Goal: Transaction & Acquisition: Obtain resource

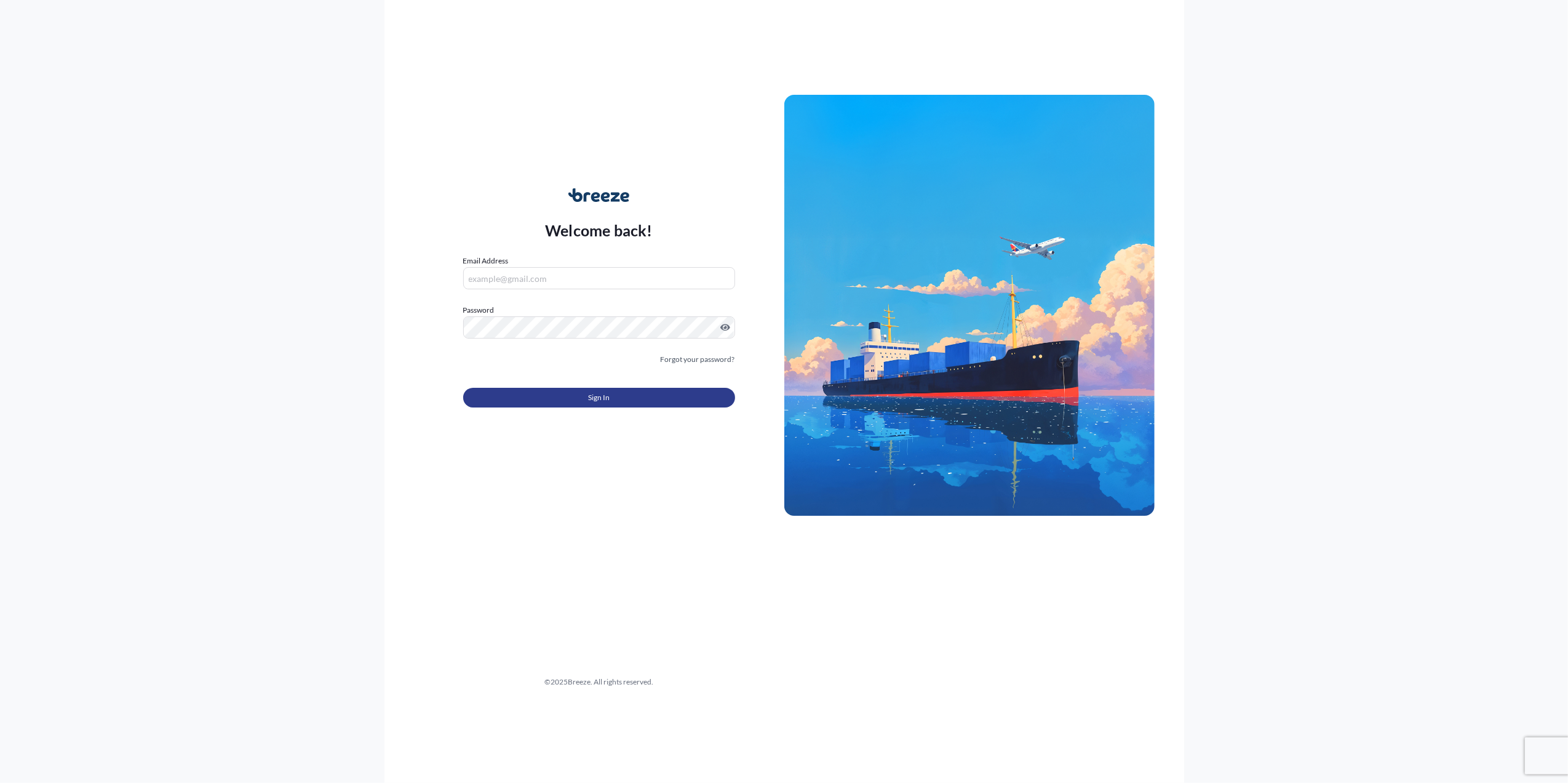
type input "[PERSON_NAME][EMAIL_ADDRESS][PERSON_NAME][DOMAIN_NAME]"
click at [579, 391] on button "Sign In" at bounding box center [599, 398] width 272 height 19
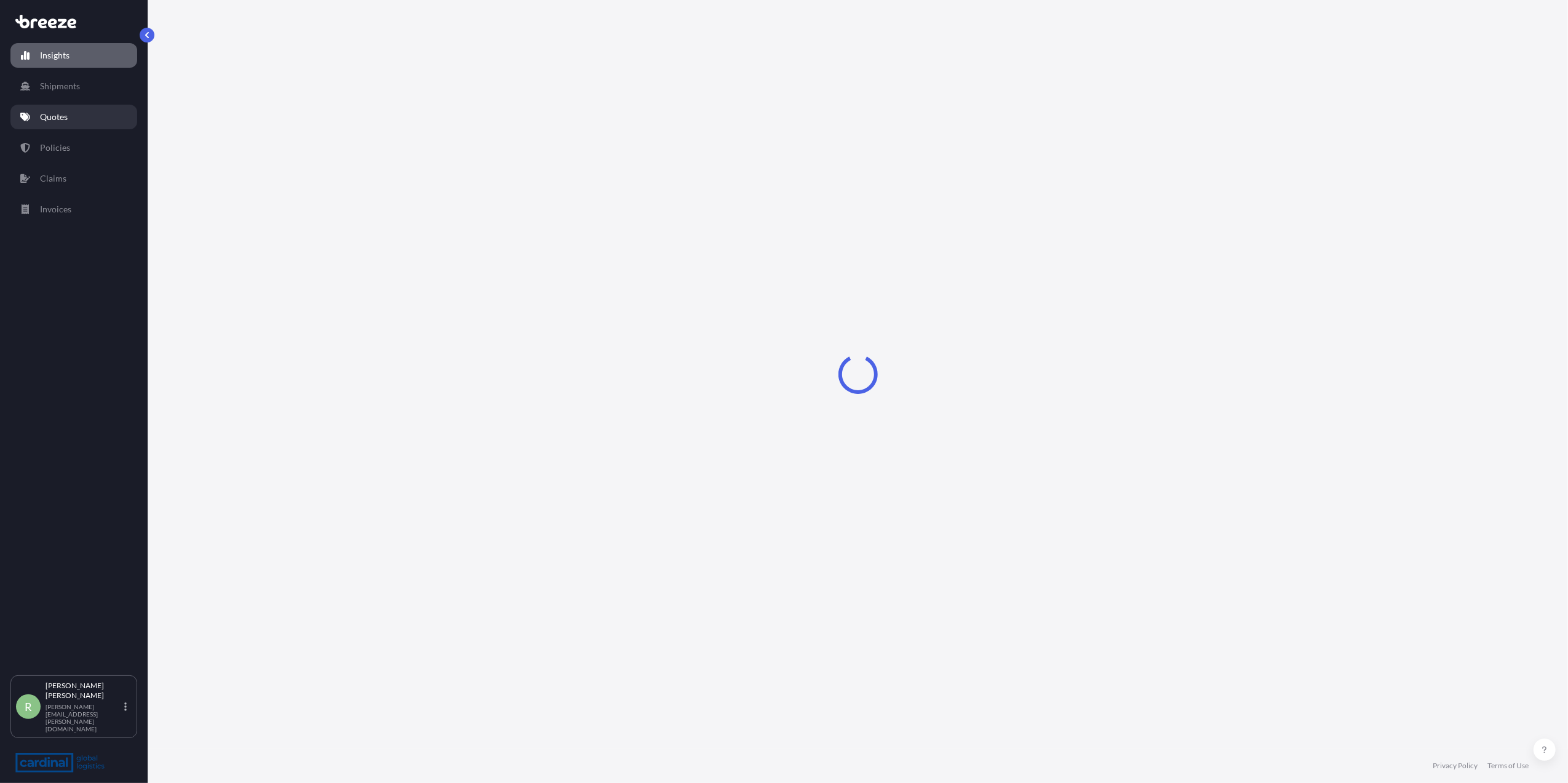
select select "2025"
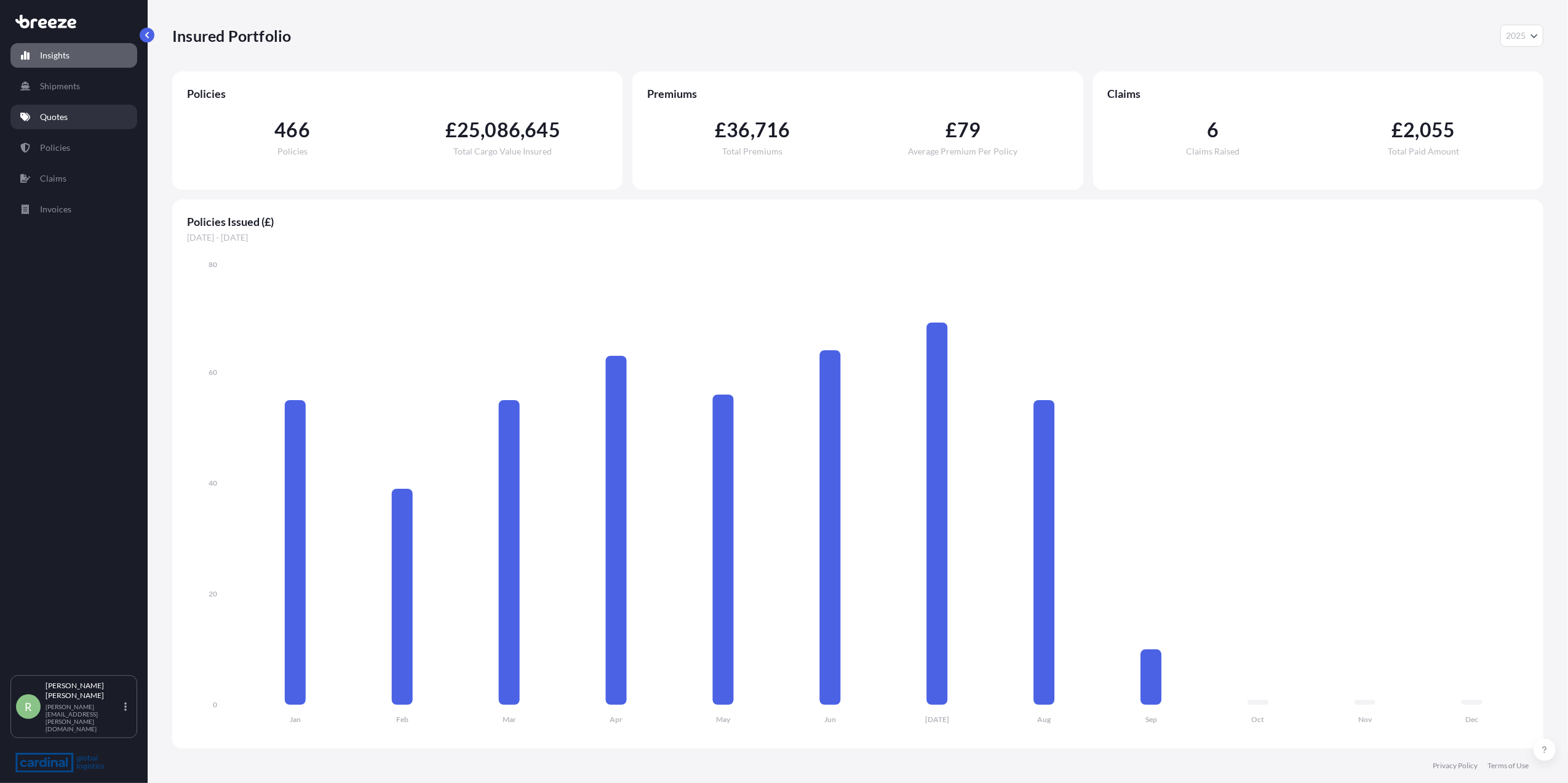
click at [57, 114] on p "Quotes" at bounding box center [54, 117] width 28 height 12
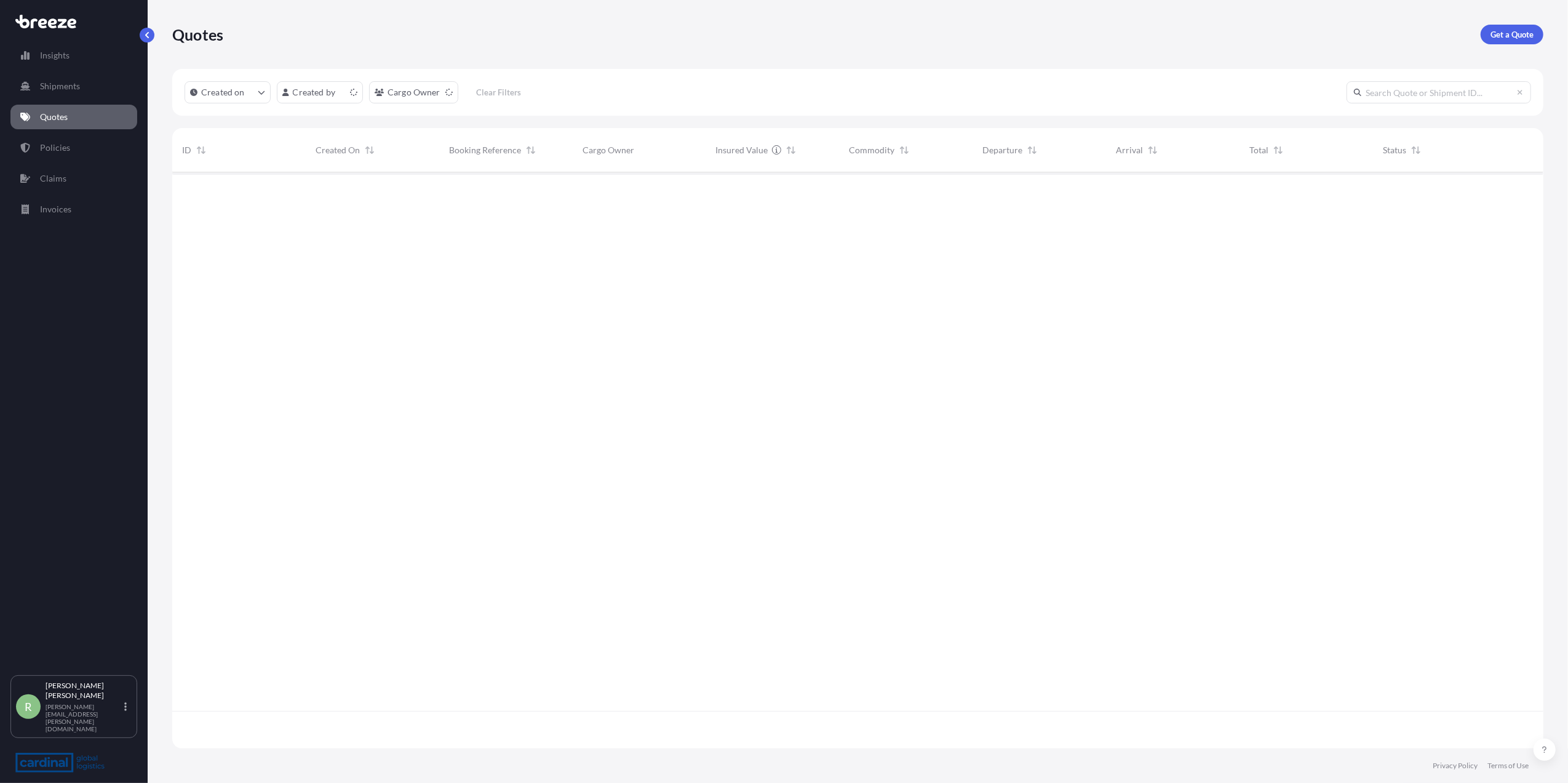
scroll to position [570, 1359]
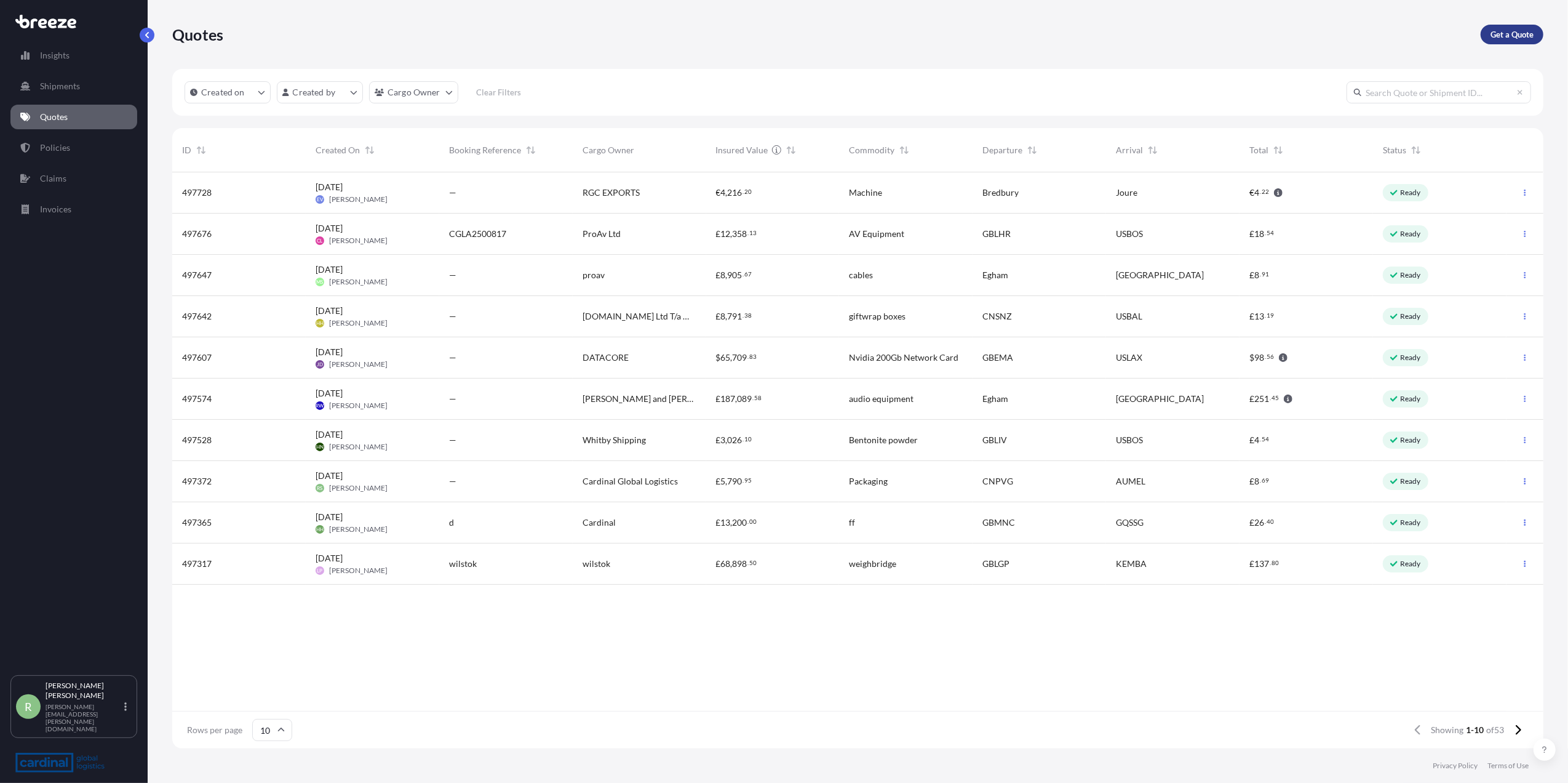
click at [1529, 26] on link "Get a Quote" at bounding box center [1512, 34] width 63 height 19
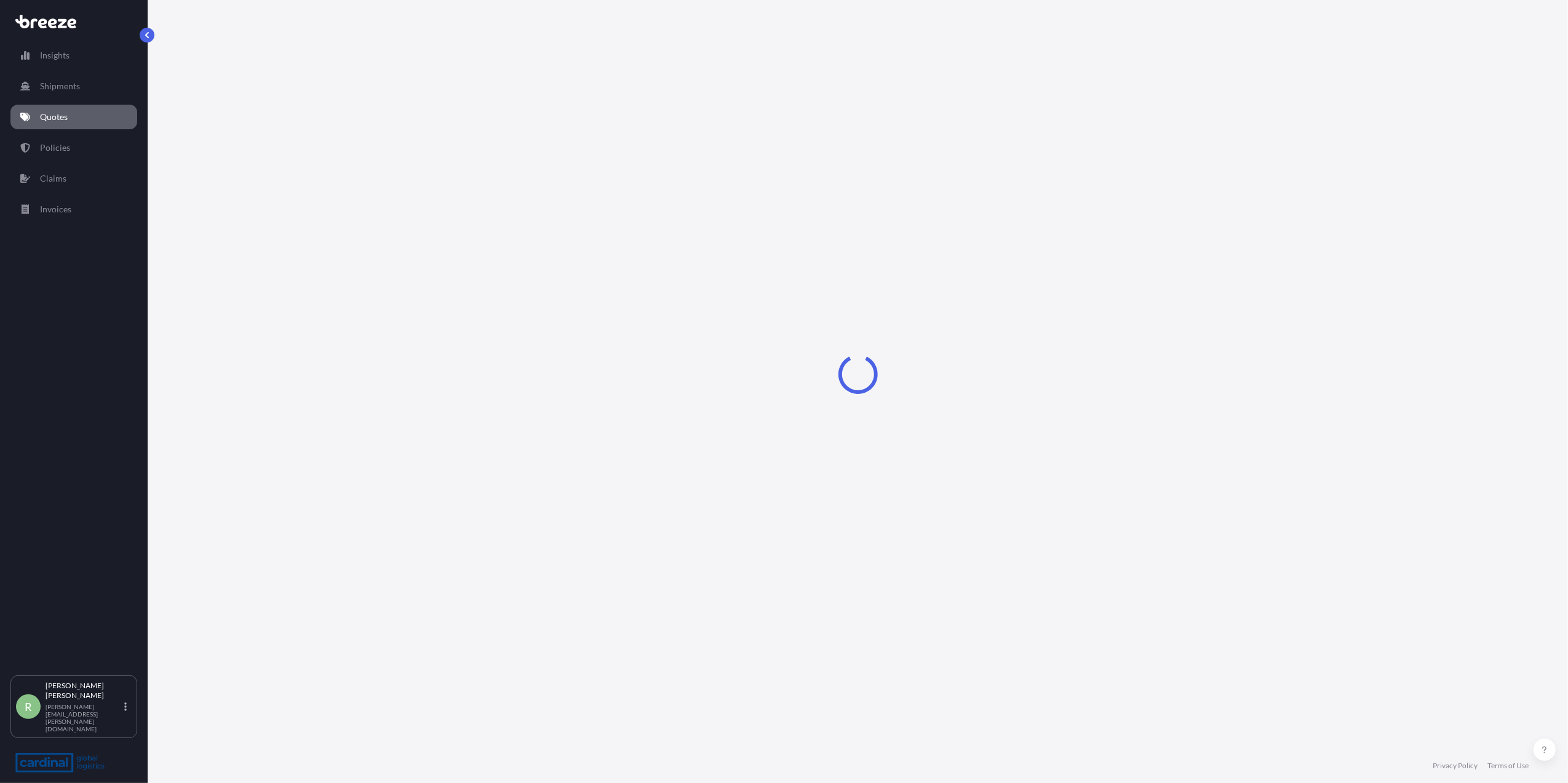
select select "Sea"
select select "1"
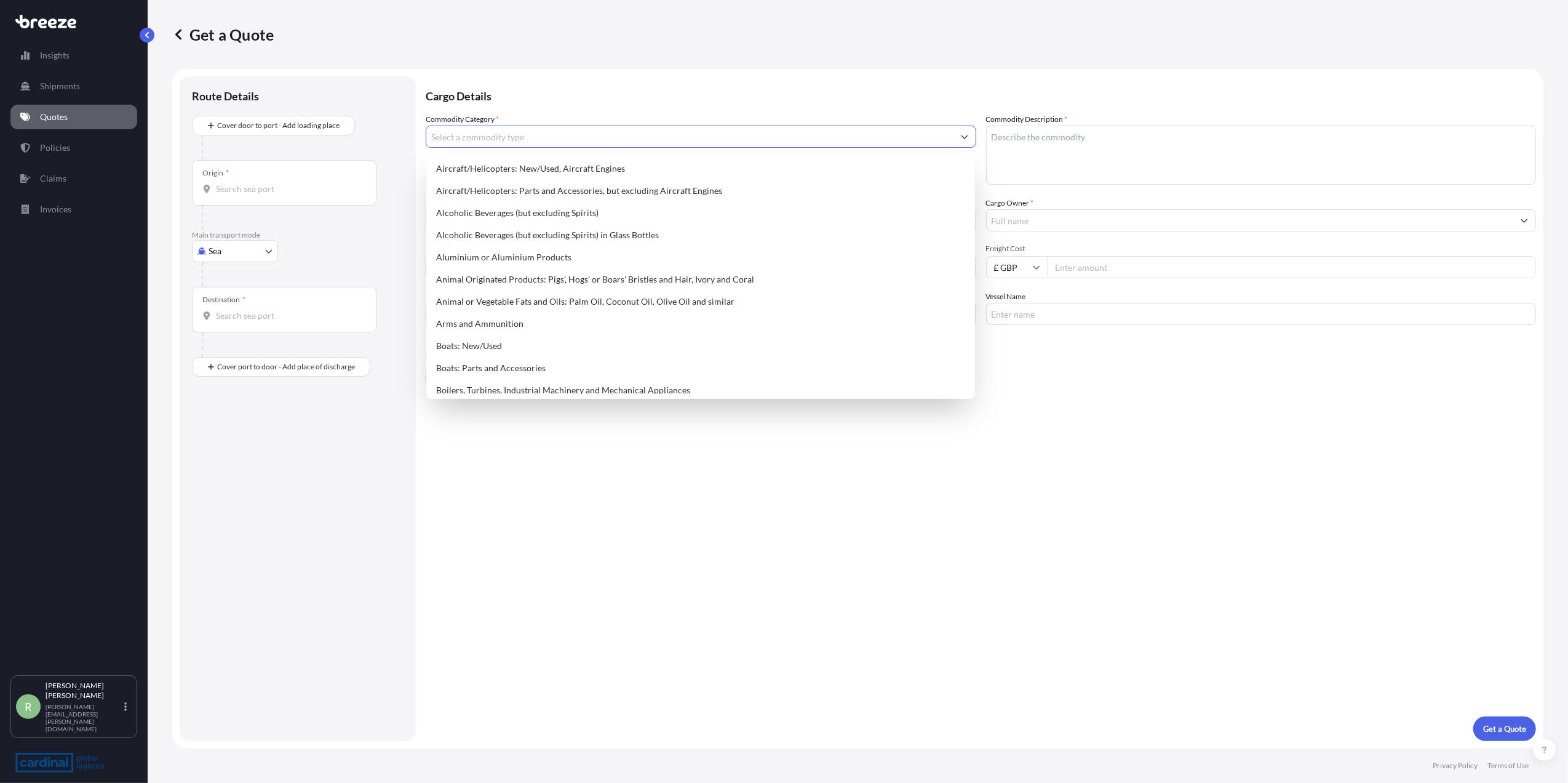
click at [514, 132] on input "Commodity Category *" at bounding box center [690, 136] width 527 height 22
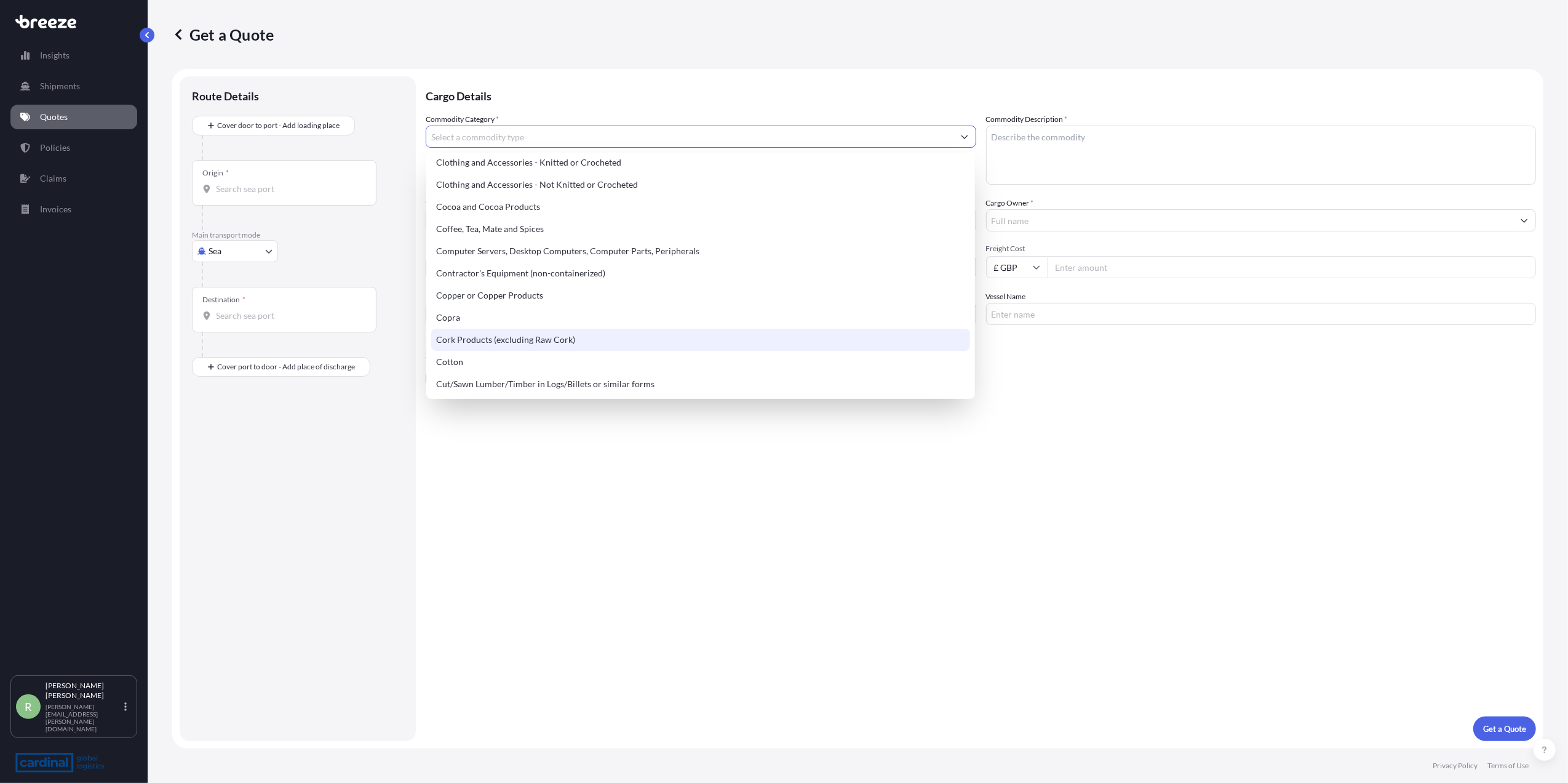
scroll to position [410, 0]
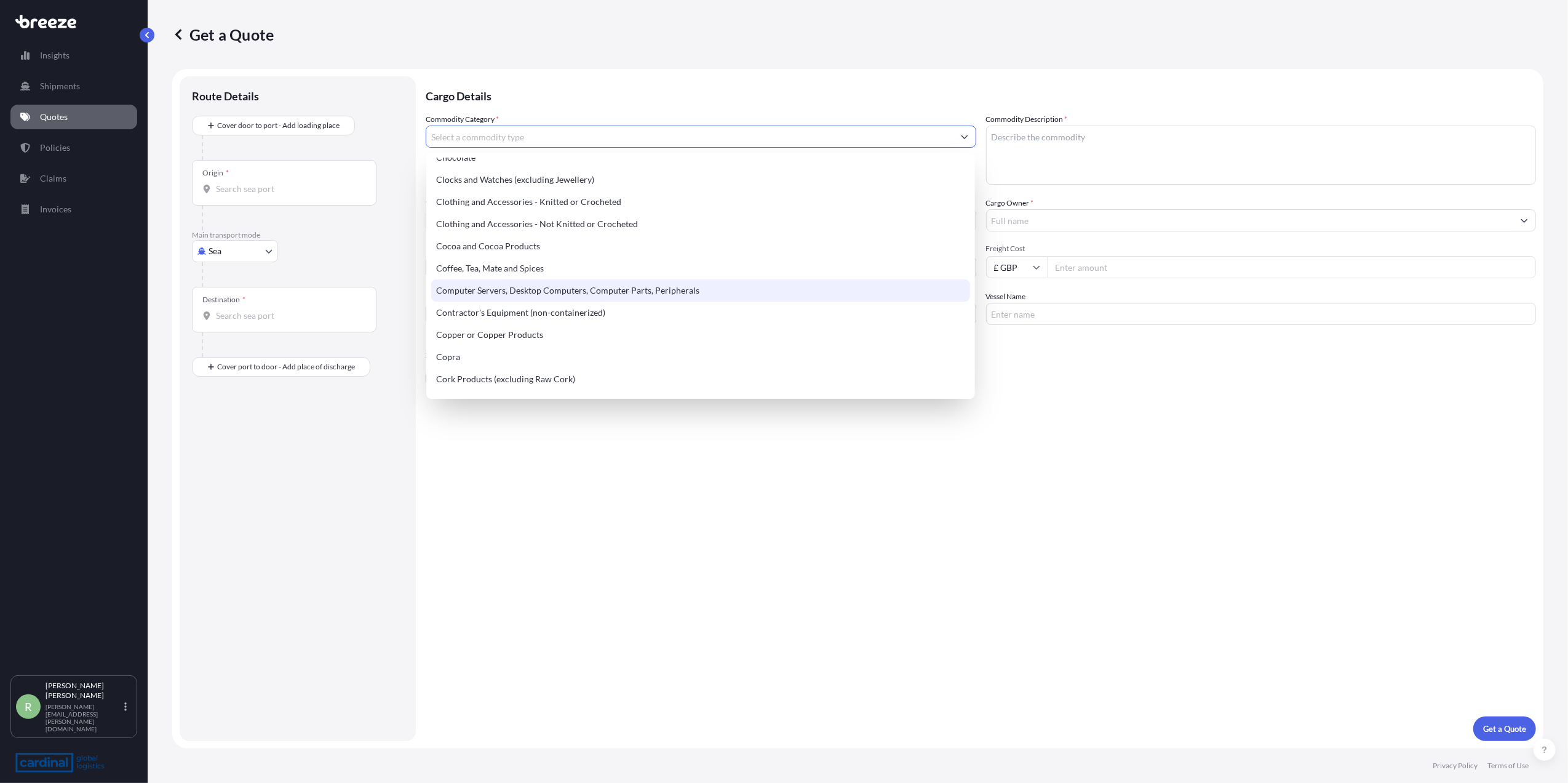
click at [550, 294] on div "Computer Servers, Desktop Computers, Computer Parts, Peripherals" at bounding box center [701, 290] width 539 height 22
type input "Computer Servers, Desktop Computers, Computer Parts, Peripherals"
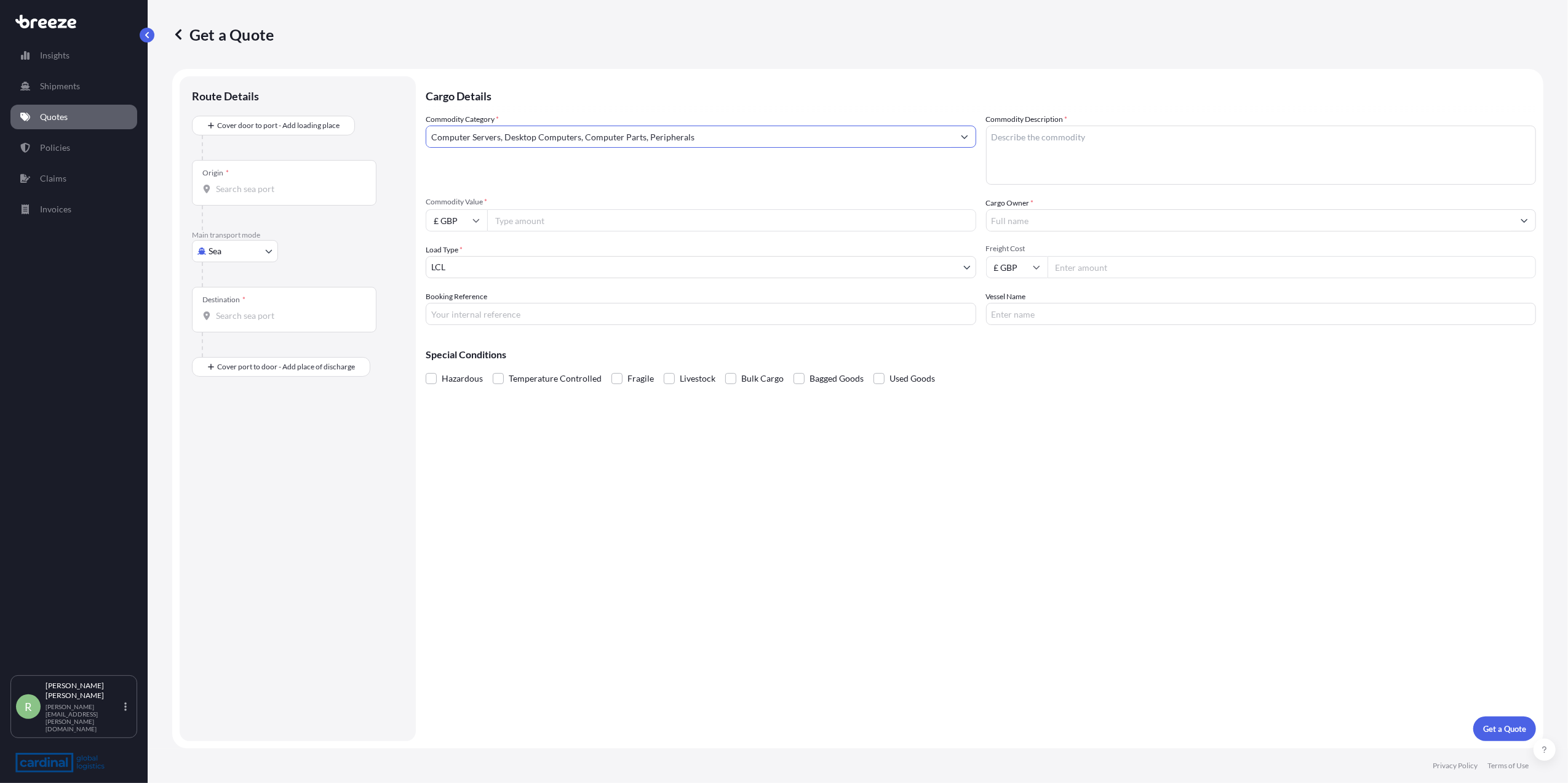
click at [1081, 138] on textarea "Commodity Description *" at bounding box center [1261, 155] width 551 height 59
type textarea "c"
type textarea "vga card"
click at [565, 217] on input "Commodity Value *" at bounding box center [731, 220] width 489 height 22
paste input "172651.56"
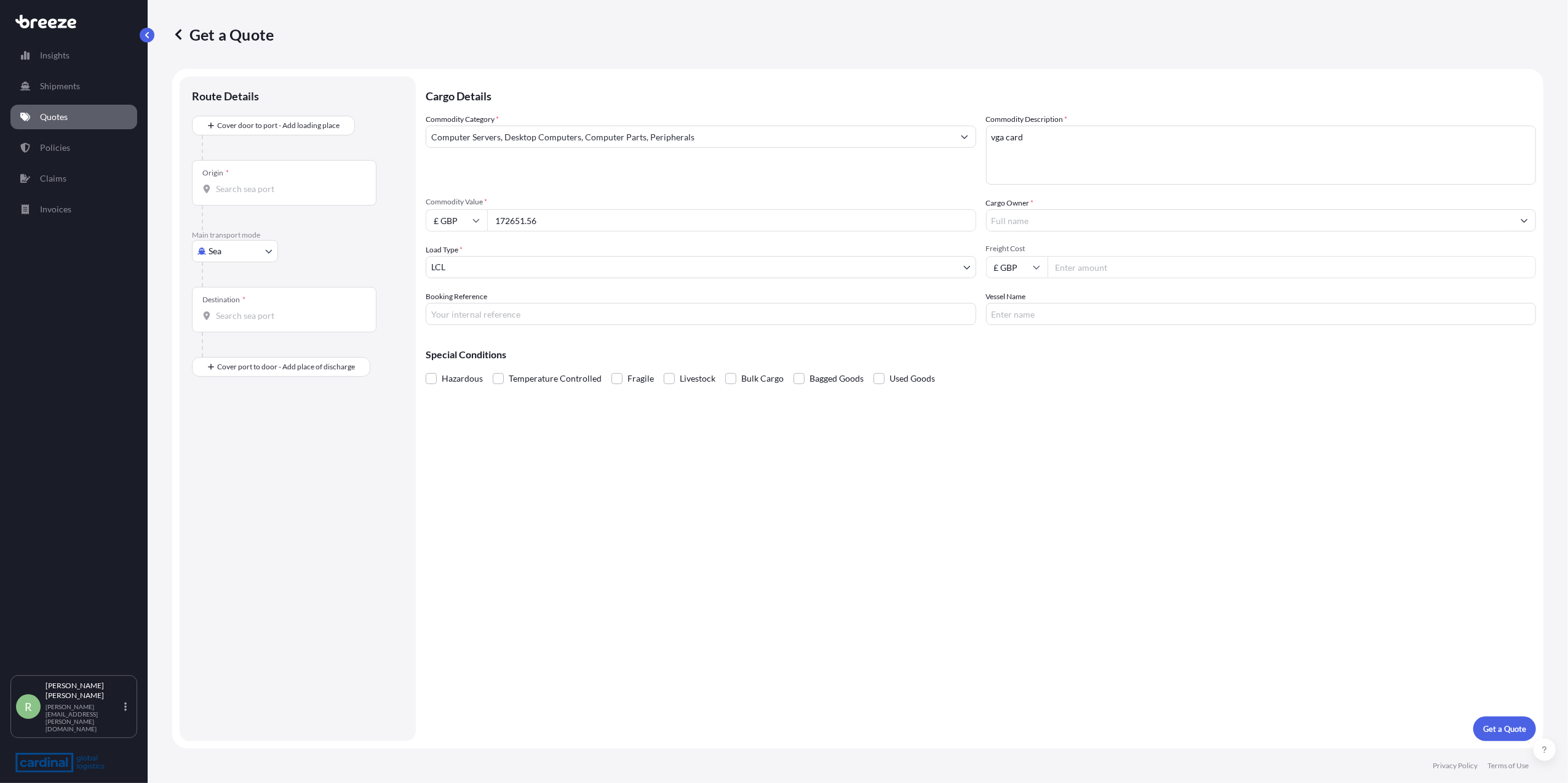
drag, startPoint x: 500, startPoint y: 227, endPoint x: 370, endPoint y: 225, distance: 130.0
click at [372, 227] on form "Route Details Cover door to port - Add loading place Place of loading Road Road…" at bounding box center [857, 409] width 1371 height 680
paste input "79128.00"
type input "79128.00"
click at [1059, 220] on input "Cargo Owner *" at bounding box center [1250, 220] width 527 height 22
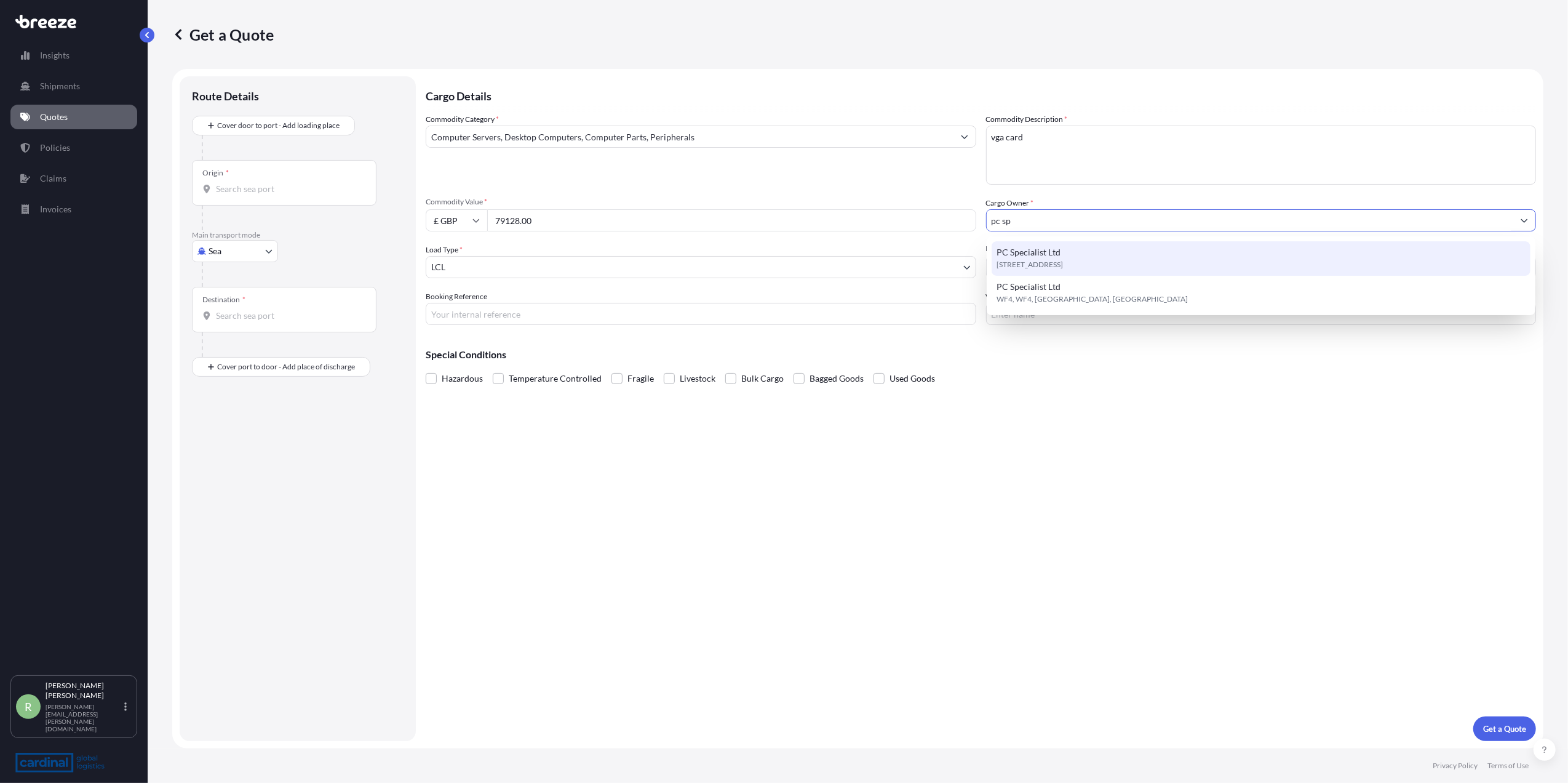
click at [1044, 245] on div "PC Specialist Ltd [STREET_ADDRESS]" at bounding box center [1261, 258] width 539 height 34
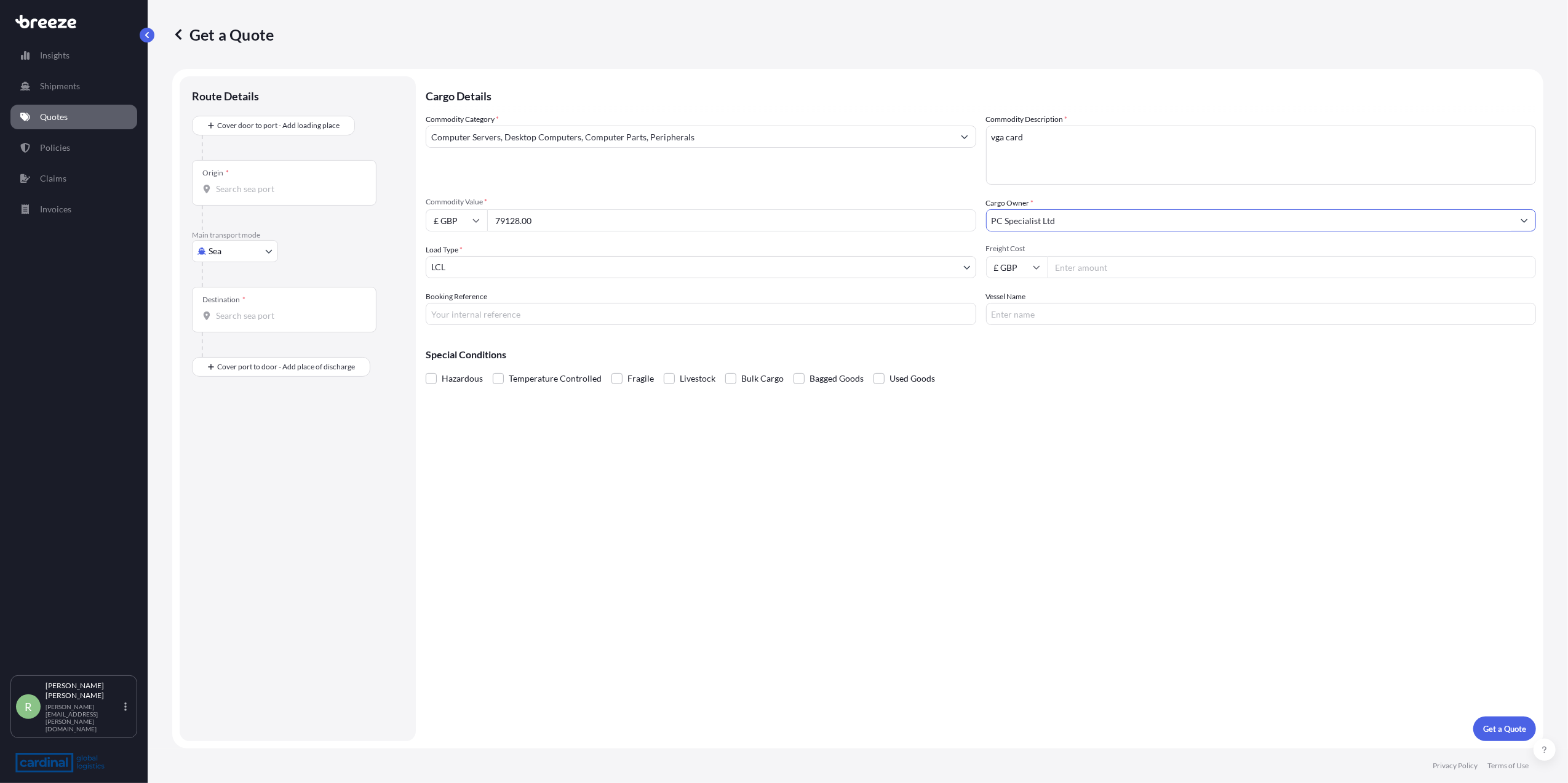
type input "PC Specialist Ltd"
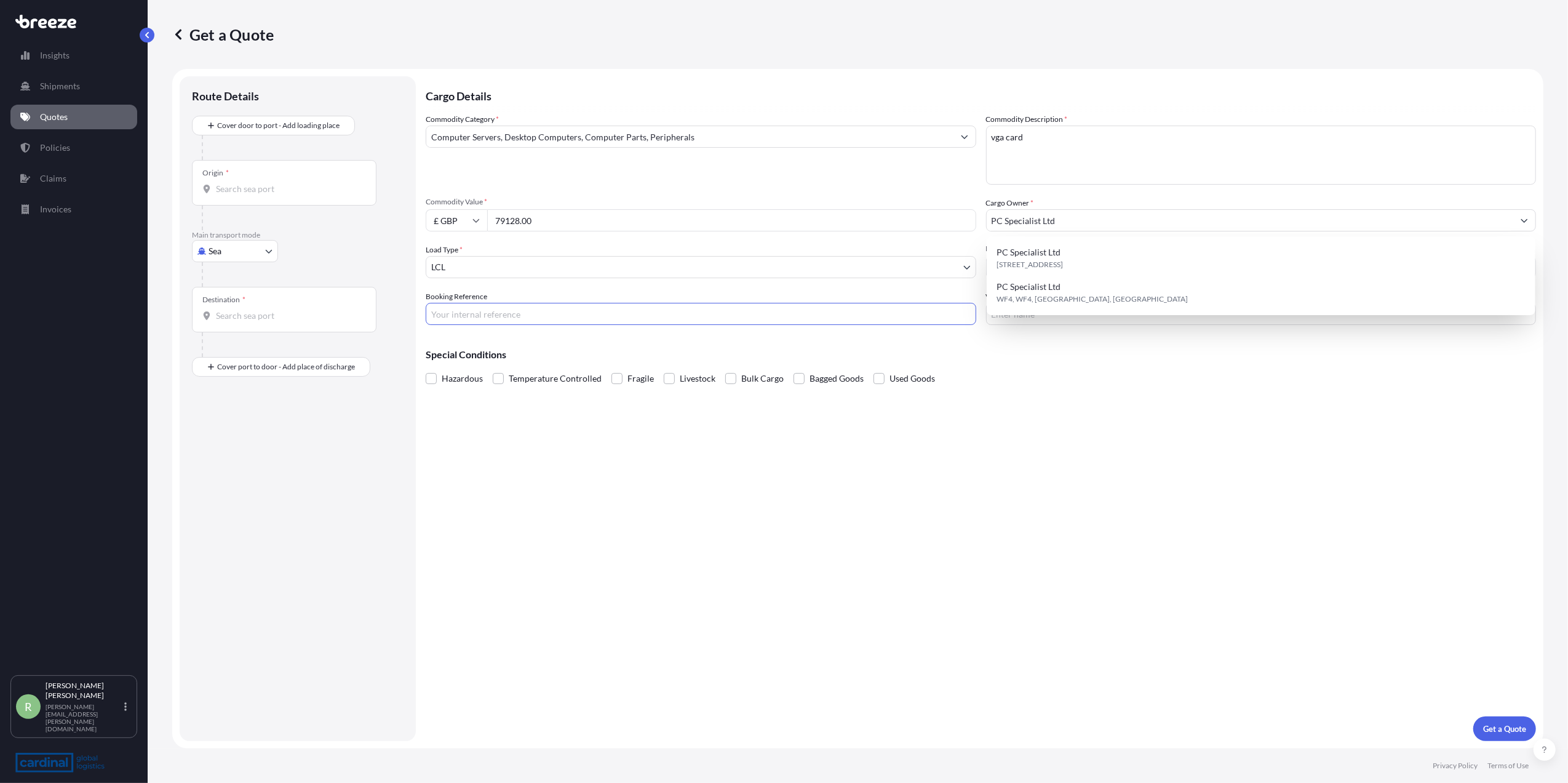
click at [503, 311] on input "Booking Reference" at bounding box center [701, 314] width 551 height 22
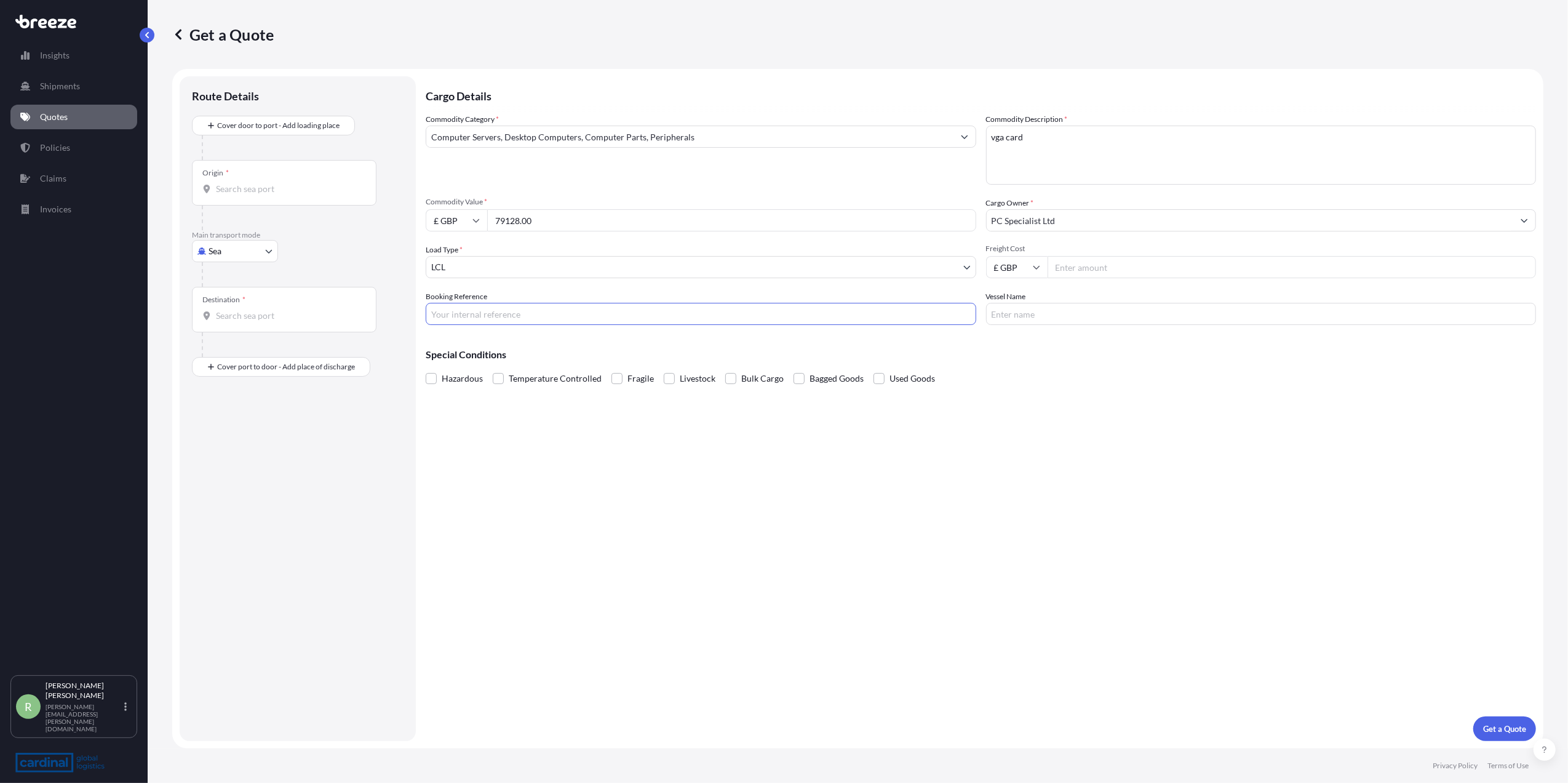
paste input "2PIA5080132"
type input "2PIA5080132"
click at [1061, 305] on input "Vessel Name" at bounding box center [1261, 314] width 551 height 22
type input "qr0023"
click at [242, 256] on body "Insights Shipments Quotes Policies Claims Invoices R [PERSON_NAME] Stuart [EMAI…" at bounding box center [784, 391] width 1568 height 783
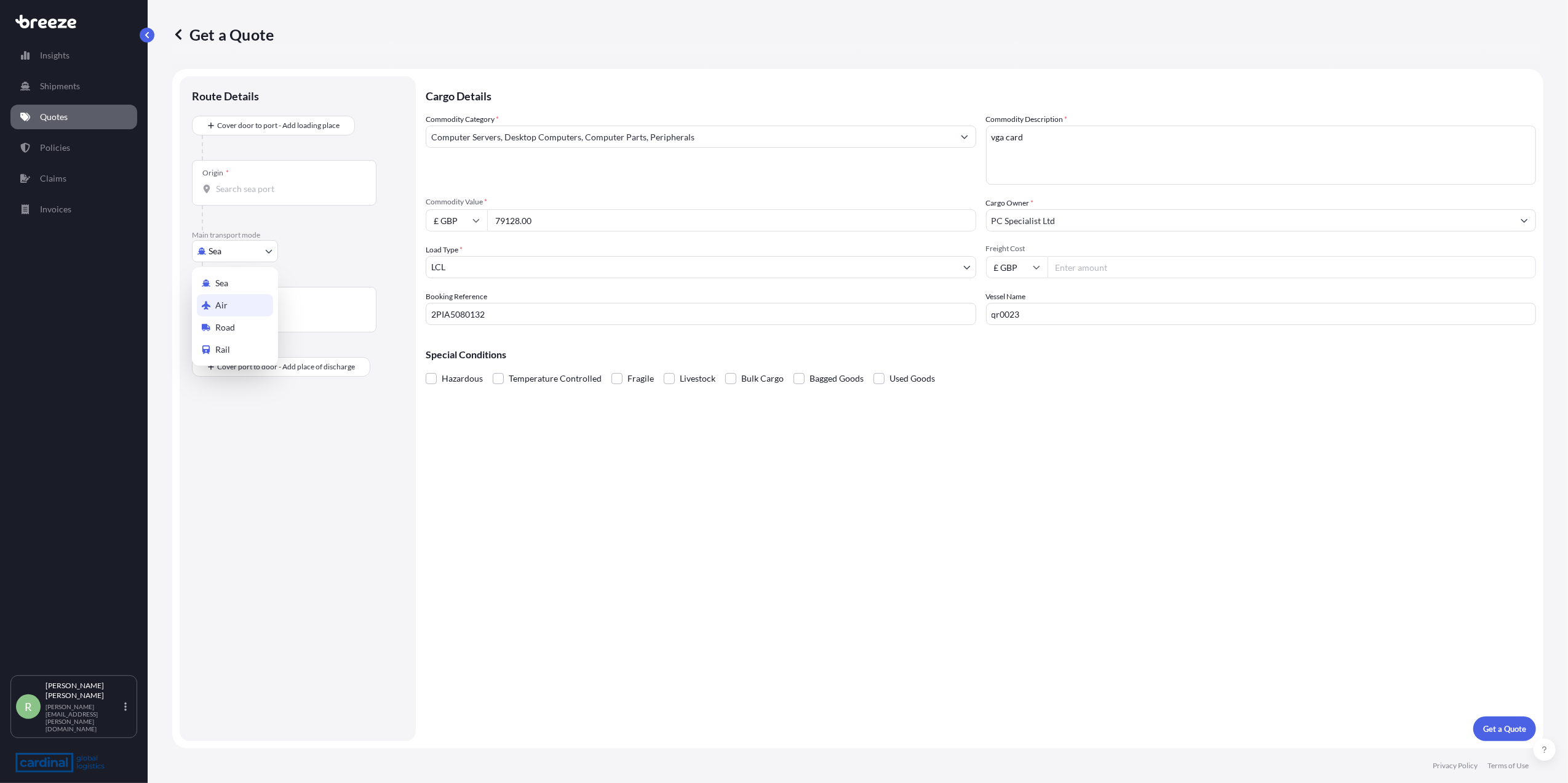
click at [231, 298] on div "Air" at bounding box center [234, 305] width 76 height 22
select select "Air"
drag, startPoint x: 244, startPoint y: 185, endPoint x: 241, endPoint y: 196, distance: 11.4
click at [242, 190] on div "Origin *" at bounding box center [285, 188] width 184 height 45
click at [240, 197] on input "Origin *" at bounding box center [288, 194] width 145 height 12
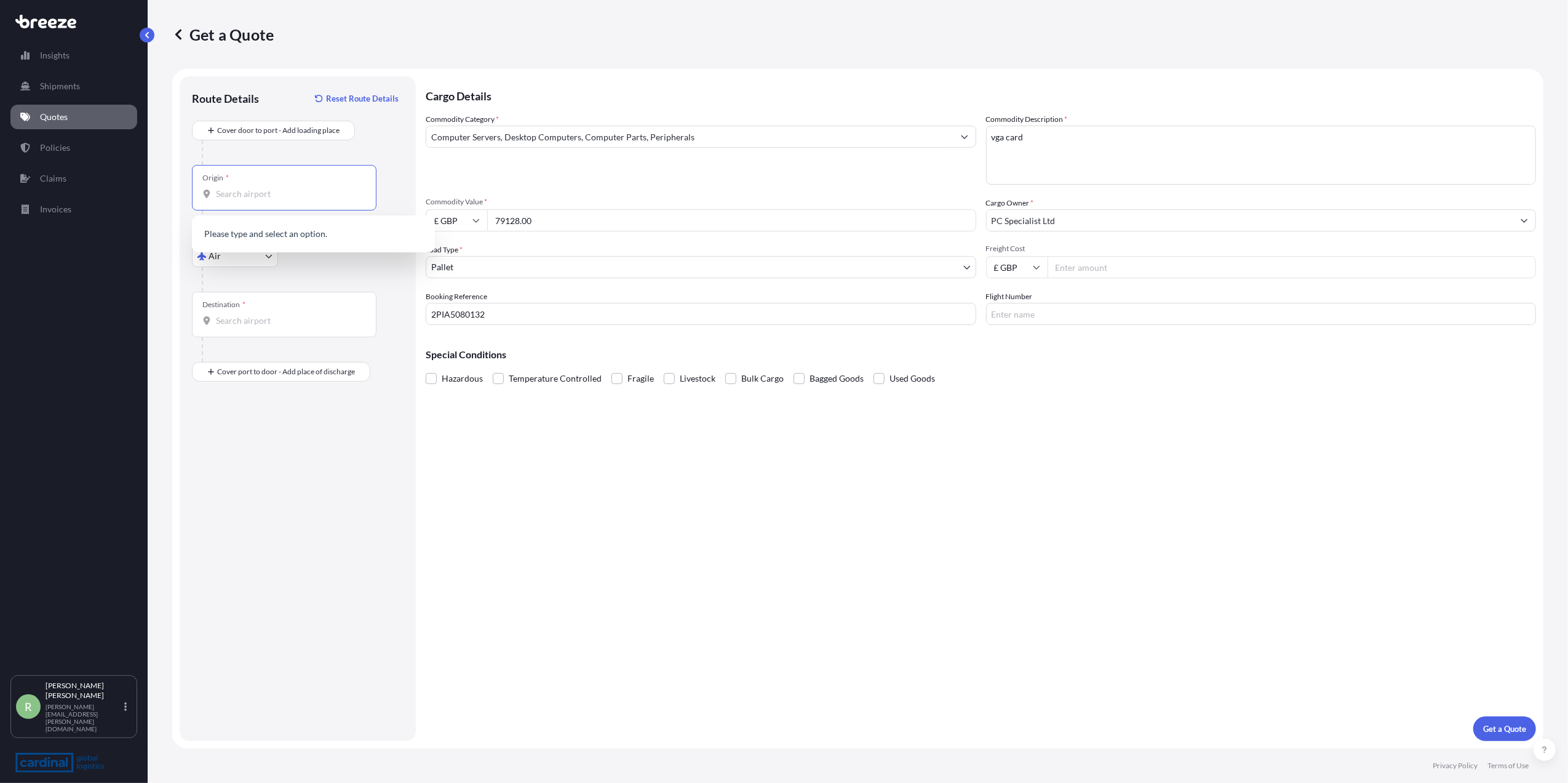
click at [227, 195] on input "Origin *" at bounding box center [288, 194] width 145 height 12
click at [244, 227] on div "HK HKG - [GEOGRAPHIC_DATA], [GEOGRAPHIC_DATA]" at bounding box center [313, 237] width 233 height 34
type input "HKHKG - [GEOGRAPHIC_DATA], [GEOGRAPHIC_DATA]"
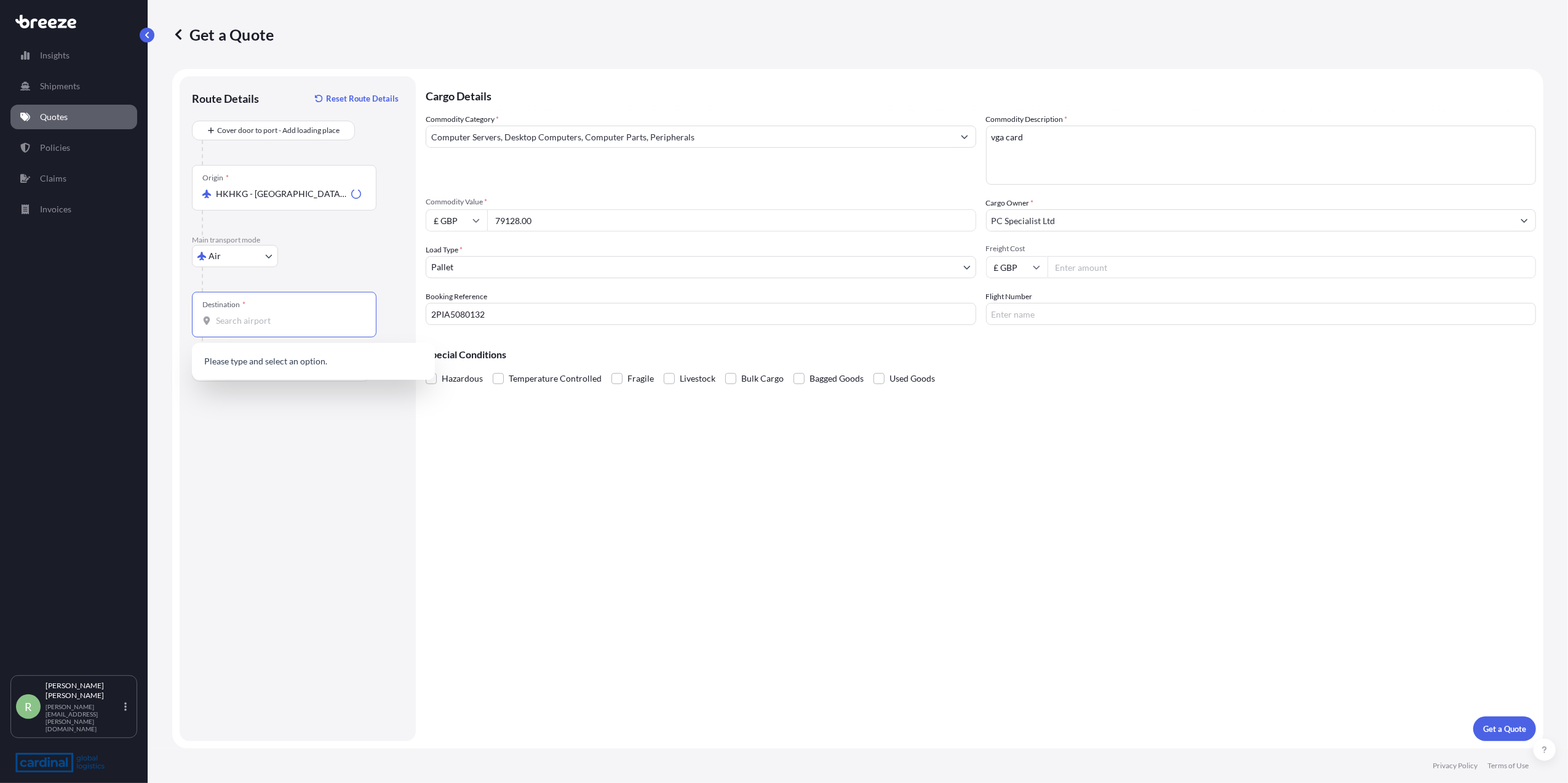
click at [220, 321] on input "Destination *" at bounding box center [288, 320] width 145 height 12
type input "GBMNC / MAN - [GEOGRAPHIC_DATA], [GEOGRAPHIC_DATA]"
click at [1031, 318] on input "Flight Number" at bounding box center [1261, 314] width 551 height 22
type input "qr0023"
click at [752, 461] on div "Cargo Details Commodity Category * Computer Servers, Desktop Computers, Compute…" at bounding box center [981, 408] width 1111 height 665
